Goal: Navigation & Orientation: Find specific page/section

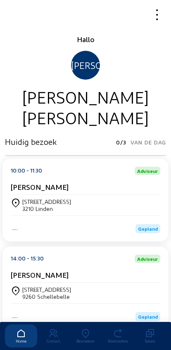
click at [128, 206] on div "[STREET_ADDRESS]" at bounding box center [86, 205] width 150 height 14
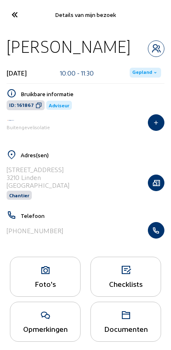
click at [13, 12] on icon at bounding box center [14, 14] width 14 height 14
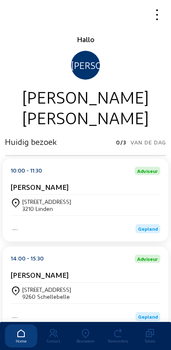
click at [78, 329] on icon at bounding box center [85, 334] width 32 height 10
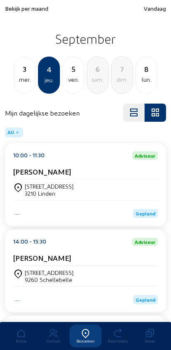
click at [19, 329] on icon at bounding box center [21, 334] width 32 height 10
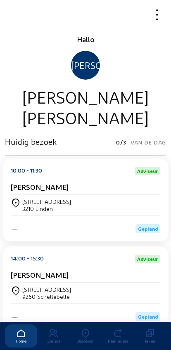
click at [165, 23] on cam-font-icon at bounding box center [156, 14] width 19 height 19
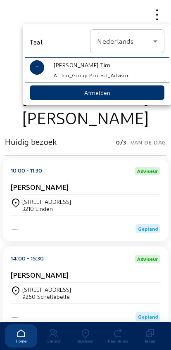
click at [55, 68] on div "[PERSON_NAME] Tim" at bounding box center [109, 65] width 111 height 10
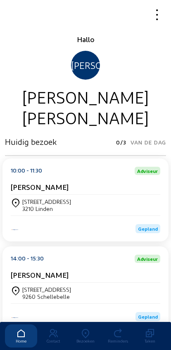
click at [163, 24] on cam-font-icon at bounding box center [156, 14] width 19 height 19
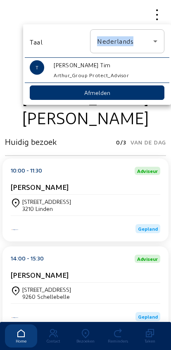
click at [50, 66] on div "[PERSON_NAME] [PERSON_NAME] Protect_Advisor" at bounding box center [109, 70] width 121 height 20
